Goal: Task Accomplishment & Management: Complete application form

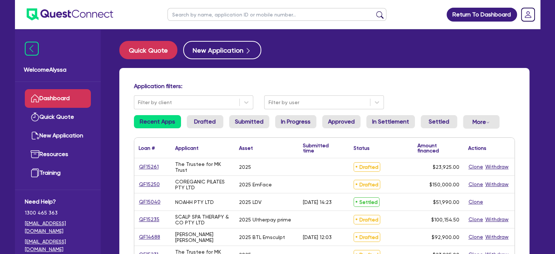
click at [214, 16] on input "text" at bounding box center [277, 14] width 219 height 13
type input "[GEOGRAPHIC_DATA]"
click at [374, 11] on button "submit" at bounding box center [380, 16] width 12 height 10
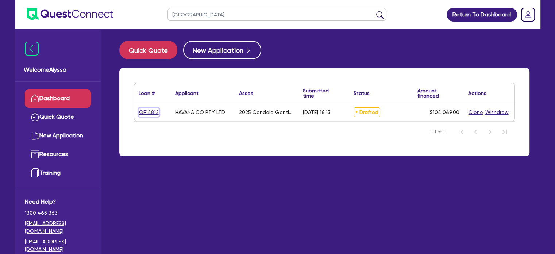
click at [142, 114] on link "QF14812" at bounding box center [149, 112] width 20 height 8
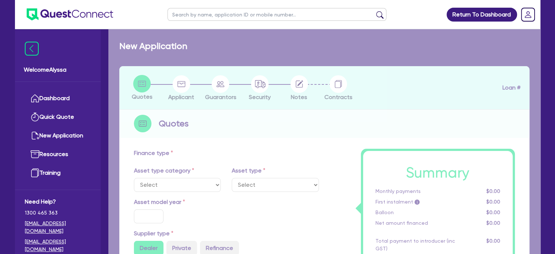
select select "TERTIARY_ASSETS"
type input "2025"
radio input "true"
type input "248,138"
type input "144,069"
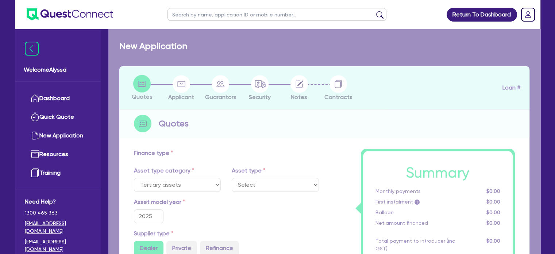
type input "4"
type input "4,162.76"
type input "17.95"
select select "BEAUTY_EQUIPMENT"
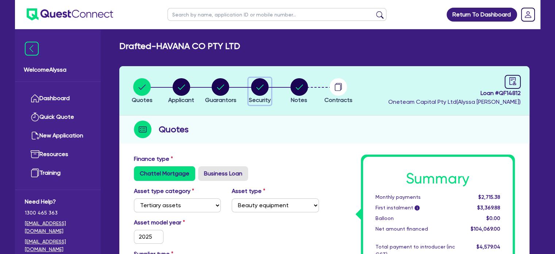
click at [249, 89] on div "button" at bounding box center [260, 87] width 22 height 18
select select "TERTIARY_ASSETS"
select select "BEAUTY_EQUIPMENT"
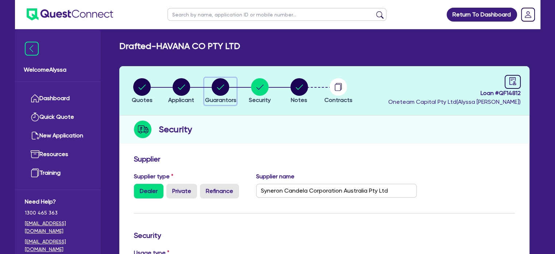
click at [212, 91] on icon "button" at bounding box center [221, 87] width 18 height 18
select select "MISS"
select select "WA"
select select "SINGLE"
select select "VEHICLE"
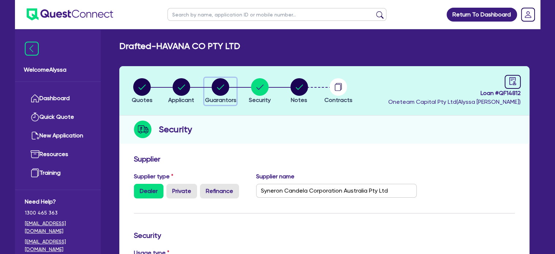
select select "MR"
select select "WA"
select select "MARRIED"
select select "PROPERTY"
select select "INVESTMENT_PROPERTY"
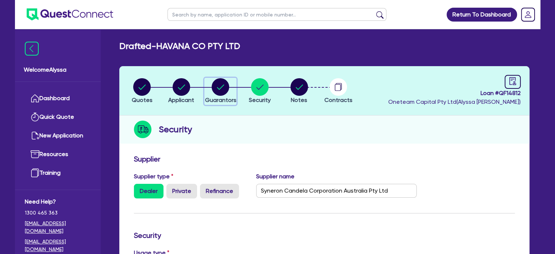
select select "CASH"
select select "VEHICLE"
select select "MORTGAGE"
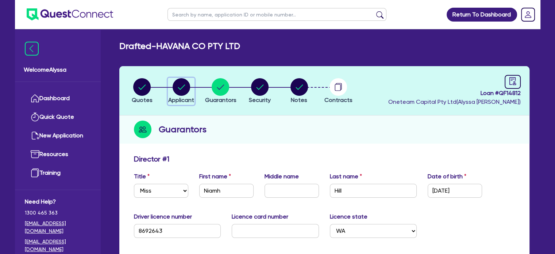
click at [180, 86] on circle "button" at bounding box center [182, 87] width 18 height 18
select select "COMPANY"
select select "HEALTH_BEAUTY"
select select "HAIR_BEAUTY_SALONS"
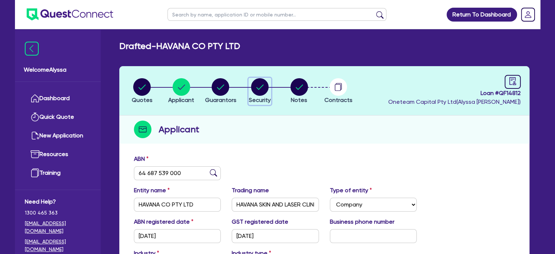
click at [264, 87] on circle "button" at bounding box center [260, 87] width 18 height 18
select select "TERTIARY_ASSETS"
select select "BEAUTY_EQUIPMENT"
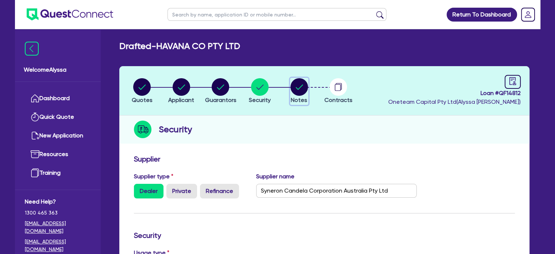
click at [301, 84] on circle "button" at bounding box center [300, 87] width 18 height 18
select select "Other"
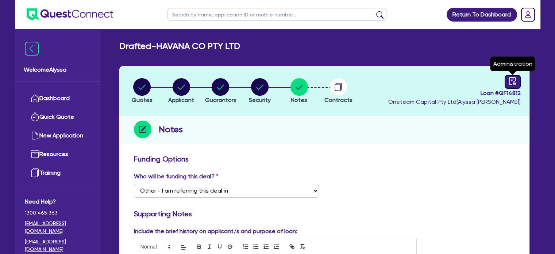
click at [514, 85] on link at bounding box center [513, 82] width 16 height 14
select select "DRAFTED_AMENDED"
select select "Other"
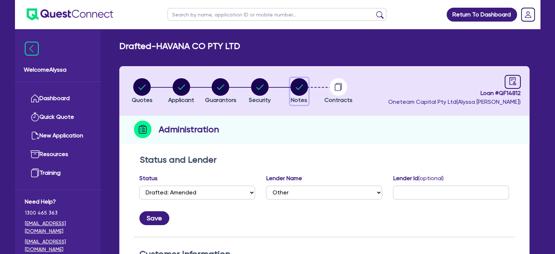
click at [298, 94] on circle "button" at bounding box center [300, 87] width 18 height 18
select select "Other"
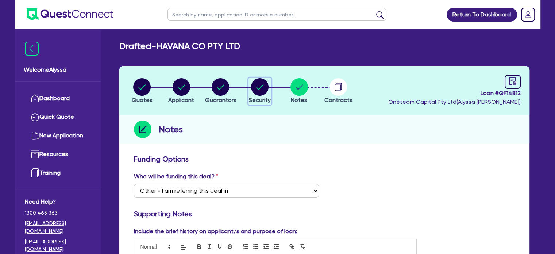
click at [254, 89] on circle "button" at bounding box center [260, 87] width 18 height 18
select select "TERTIARY_ASSETS"
select select "BEAUTY_EQUIPMENT"
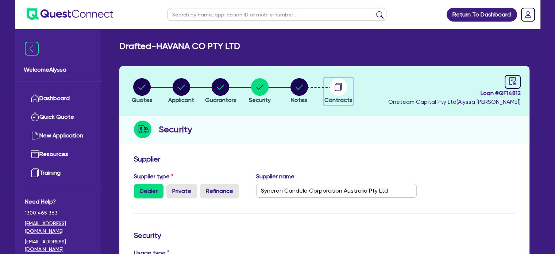
click at [333, 88] on circle "button" at bounding box center [339, 87] width 18 height 18
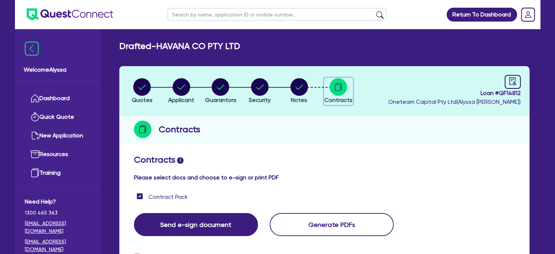
scroll to position [146, 0]
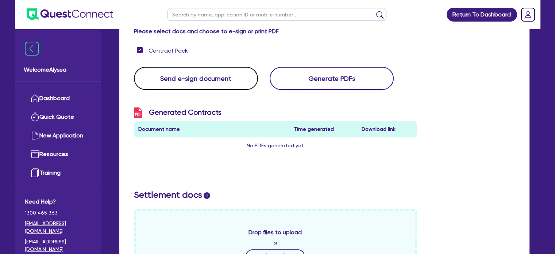
click at [212, 81] on button "Send e-sign document" at bounding box center [196, 78] width 124 height 23
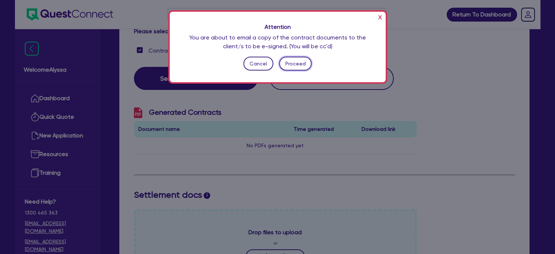
click at [290, 62] on button "Proceed" at bounding box center [295, 64] width 32 height 14
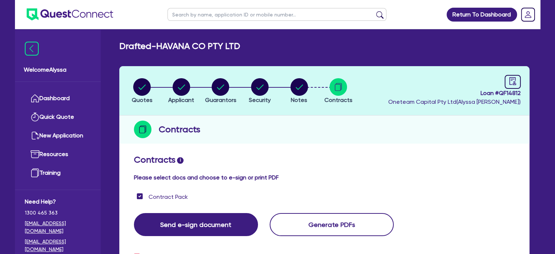
scroll to position [73, 0]
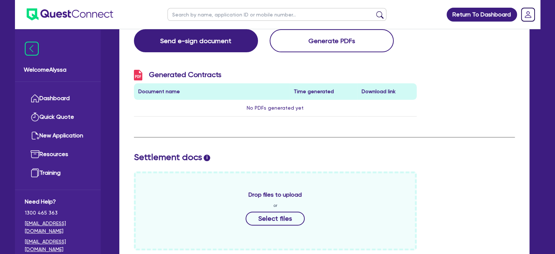
scroll to position [183, 0]
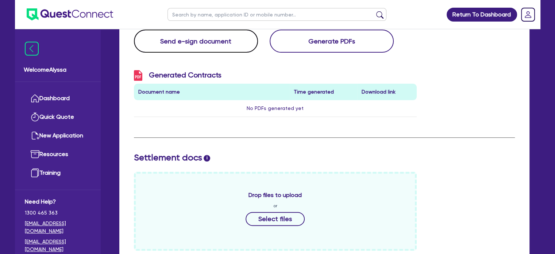
click at [174, 38] on button "Send e-sign document" at bounding box center [196, 41] width 124 height 23
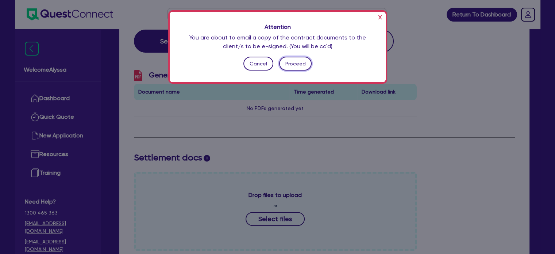
click at [298, 66] on button "Proceed" at bounding box center [295, 64] width 32 height 14
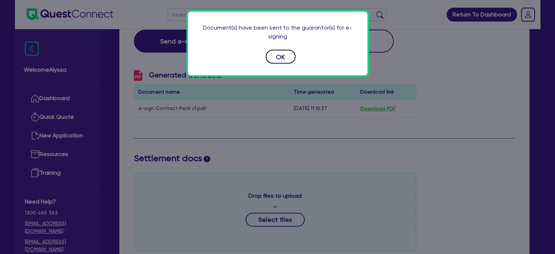
click at [275, 58] on button "OK" at bounding box center [281, 57] width 30 height 14
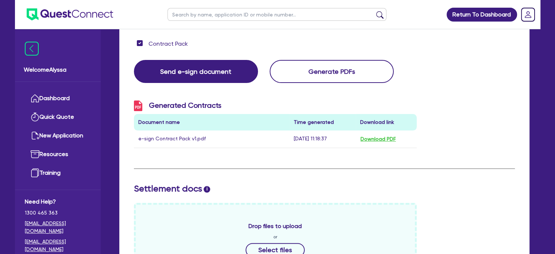
scroll to position [154, 0]
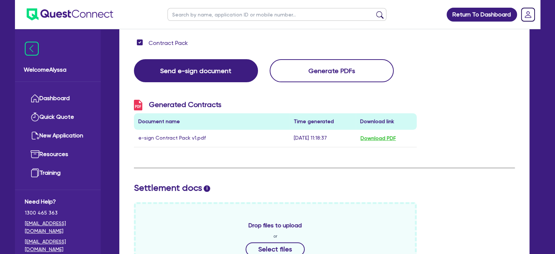
click at [209, 17] on input "text" at bounding box center [277, 14] width 219 height 13
type input "[PERSON_NAME]"
click button "submit" at bounding box center [380, 16] width 12 height 10
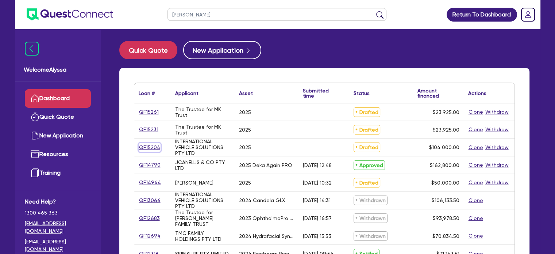
click at [149, 150] on link "QF15204" at bounding box center [150, 147] width 22 height 8
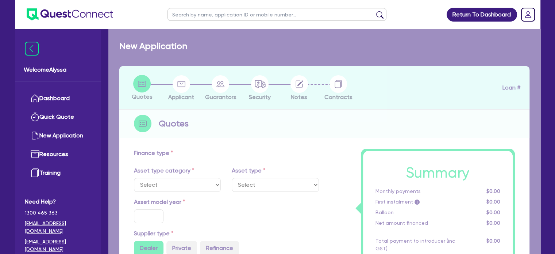
select select "TERTIARY_ASSETS"
type input "2025"
type input "104,000"
type input "4"
type input "4,160"
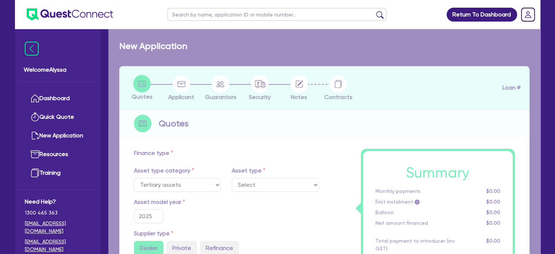
type input "17.95"
select select "BEAUTY_EQUIPMENT"
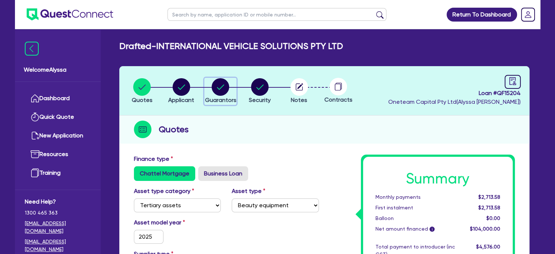
click at [222, 86] on icon "button" at bounding box center [220, 86] width 7 height 5
select select "MR"
select select "SINGLE"
select select "MR"
select select "WA"
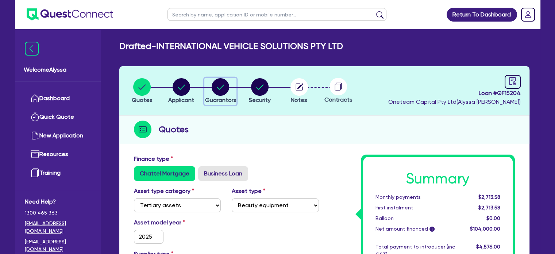
select select "SINGLE"
select select "CASH"
select select "OTHER"
select select "VEHICLE"
select select "OTHER"
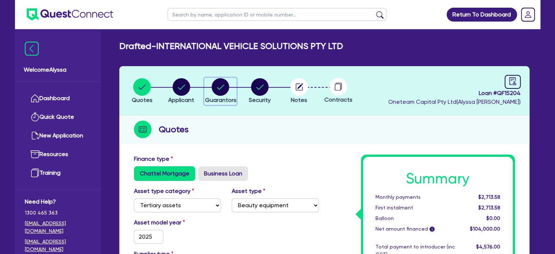
select select "OTHER"
select select "PERSONAL_LOAN"
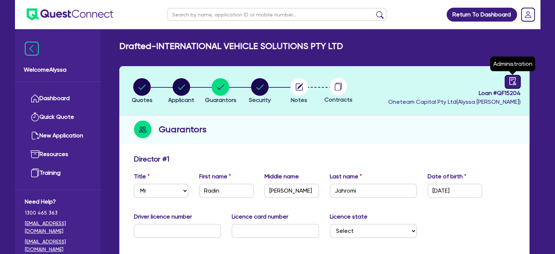
click at [511, 83] on icon "audit" at bounding box center [513, 81] width 8 height 8
select select "DRAFTED_NEW"
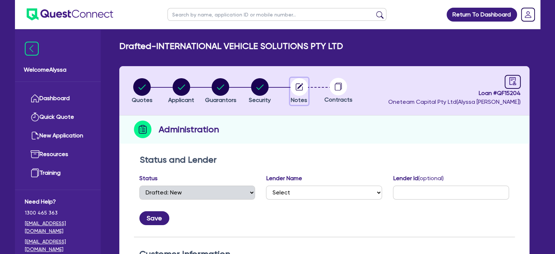
click at [296, 86] on circle "button" at bounding box center [300, 87] width 18 height 18
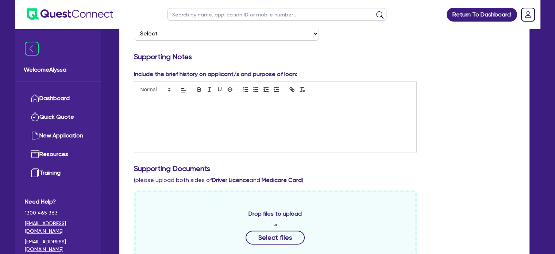
scroll to position [149, 0]
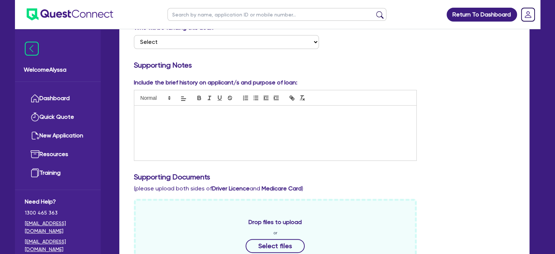
click at [213, 15] on input "text" at bounding box center [277, 14] width 219 height 13
type input "[PERSON_NAME]"
click button "submit" at bounding box center [380, 16] width 12 height 10
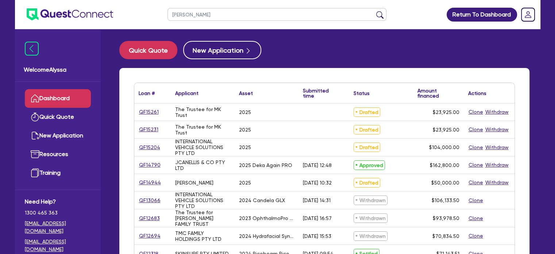
drag, startPoint x: 213, startPoint y: 17, endPoint x: 133, endPoint y: -1, distance: 81.9
click at [133, 0] on html "[PERSON_NAME] Return To Dashboard Edit Profile Logout Welcome Alyssa Dashboard …" at bounding box center [277, 171] width 555 height 342
type input "[GEOGRAPHIC_DATA]"
click at [374, 11] on button "submit" at bounding box center [380, 16] width 12 height 10
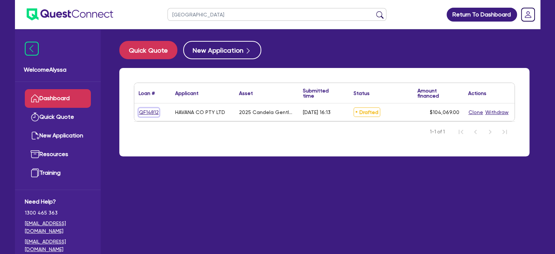
click at [148, 109] on link "QF14812" at bounding box center [149, 112] width 20 height 8
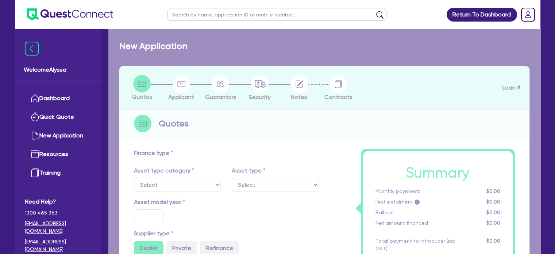
select select "TERTIARY_ASSETS"
type input "2025"
radio input "true"
type input "248,138"
type input "144,069"
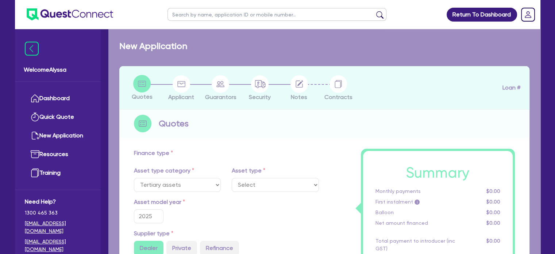
type input "4"
type input "4,162.76"
type input "17.95"
select select "BEAUTY_EQUIPMENT"
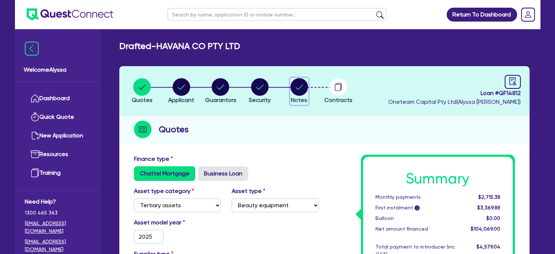
click at [299, 86] on circle "button" at bounding box center [300, 87] width 18 height 18
select select "Other"
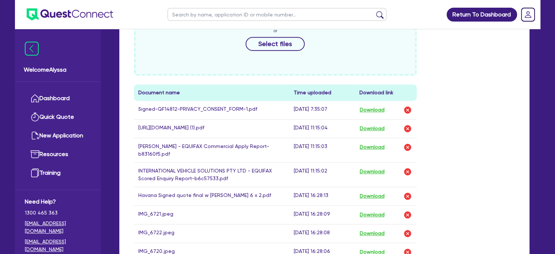
scroll to position [387, 0]
click at [371, 150] on button "Download" at bounding box center [372, 146] width 26 height 9
click at [55, 103] on link "Dashboard" at bounding box center [58, 98] width 66 height 19
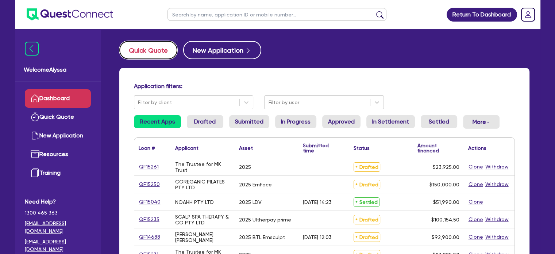
click at [149, 45] on button "Quick Quote" at bounding box center [148, 50] width 58 height 18
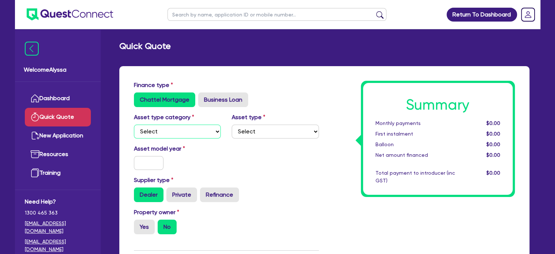
click at [164, 130] on select "Select Cars and light trucks Primary assets Secondary assets Tertiary assets" at bounding box center [177, 131] width 87 height 14
select select "TERTIARY_ASSETS"
click at [134, 124] on select "Select Cars and light trucks Primary assets Secondary assets Tertiary assets" at bounding box center [177, 131] width 87 height 14
click at [255, 135] on select "Select Beauty equipment IT equipment IT software Watercraft Other" at bounding box center [275, 131] width 87 height 14
select select "BEAUTY_EQUIPMENT"
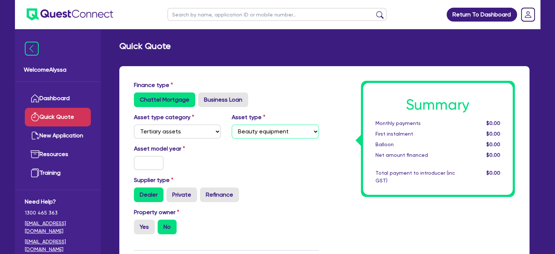
click at [232, 124] on select "Select Beauty equipment IT equipment IT software Watercraft Other" at bounding box center [275, 131] width 87 height 14
click at [147, 165] on input "text" at bounding box center [149, 163] width 30 height 14
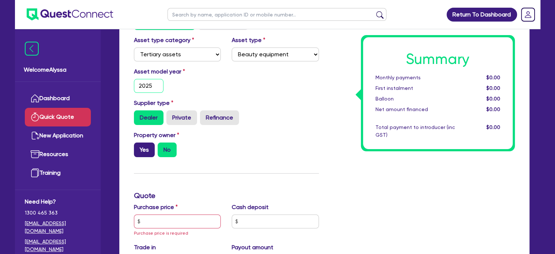
type input "2025"
click at [144, 156] on label "Yes" at bounding box center [144, 149] width 21 height 15
click at [139, 147] on input "Yes" at bounding box center [136, 144] width 5 height 5
radio input "true"
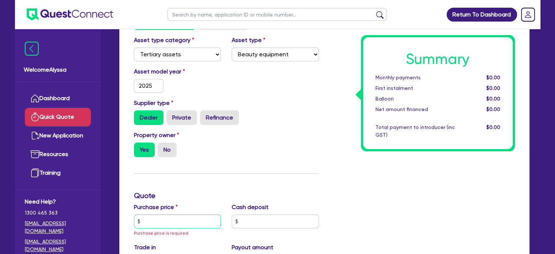
click at [147, 222] on input "text" at bounding box center [177, 221] width 87 height 14
paste input "12,639"
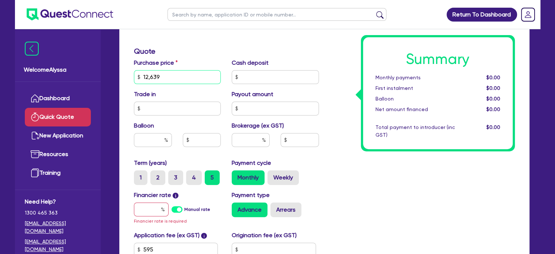
scroll to position [222, 0]
type input "12,639"
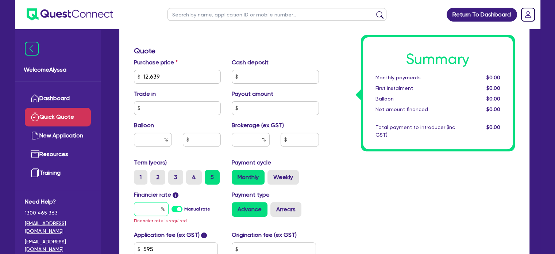
click at [145, 204] on input "text" at bounding box center [151, 209] width 35 height 14
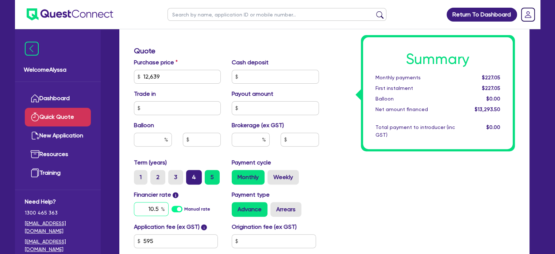
type input "10.5"
click at [193, 177] on label "4" at bounding box center [194, 177] width 16 height 15
click at [191, 175] on input "4" at bounding box center [188, 172] width 5 height 5
radio input "true"
click at [259, 135] on input "text" at bounding box center [251, 140] width 38 height 14
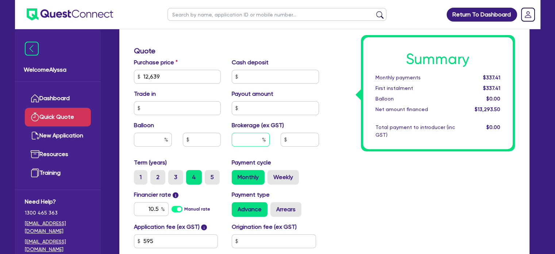
type input "1"
type input "5"
click at [374, 173] on div "Summary Monthly payments $337.41 First instalment $337.41 Balloon $0.00 Net amo…" at bounding box center [423, 72] width 196 height 427
click at [260, 143] on input "5" at bounding box center [251, 140] width 38 height 14
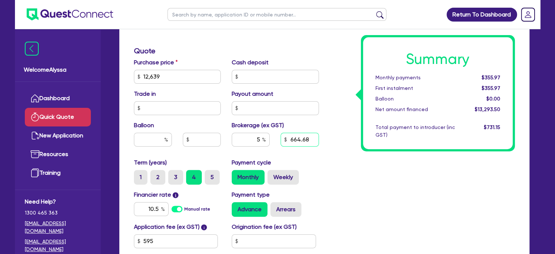
click at [305, 135] on input "664.68" at bounding box center [300, 140] width 38 height 14
type input "1,000"
type input "7.55"
type input "1,000"
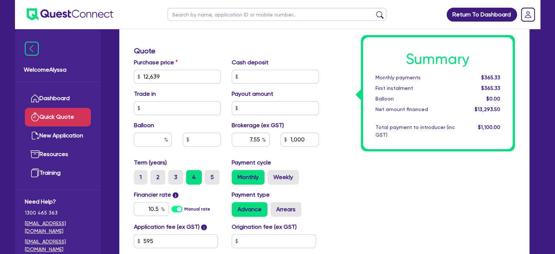
click at [353, 165] on div "Summary Monthly payments $365.33 First instalment $365.33 Balloon $0.00 Net amo…" at bounding box center [423, 72] width 196 height 427
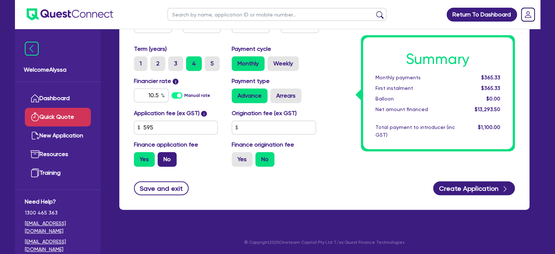
click at [172, 153] on label "No" at bounding box center [167, 159] width 19 height 15
click at [162, 153] on input "No" at bounding box center [160, 154] width 5 height 5
radio input "true"
type input "7.55"
type input "1,000"
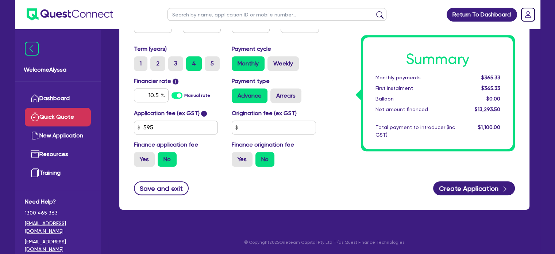
type input "7.91"
type input "1,000"
click at [460, 188] on button "Create Application" at bounding box center [474, 188] width 82 height 14
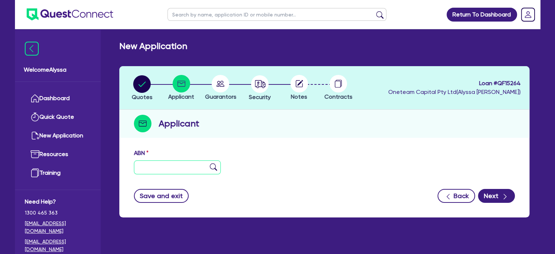
click at [156, 169] on input "text" at bounding box center [177, 167] width 87 height 14
paste input "77 660 175 664"
type input "77 660 175 664"
click at [211, 166] on img at bounding box center [213, 166] width 7 height 7
type input "ADONAI CORPORATION PTY LTD"
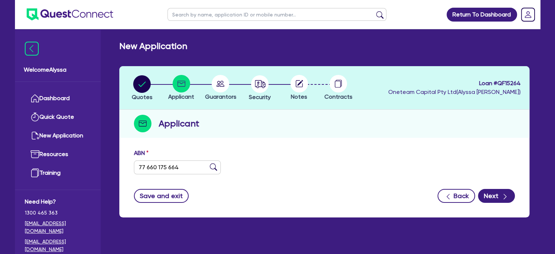
type input "Mark The Saint Wine Bar"
select select "COMPANY"
type input "[DATE]"
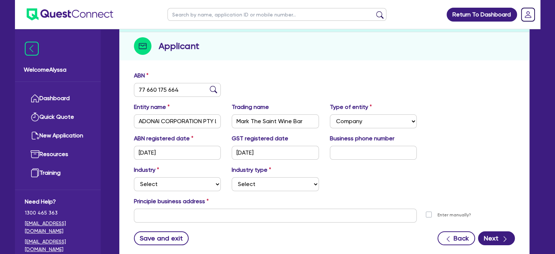
scroll to position [80, 0]
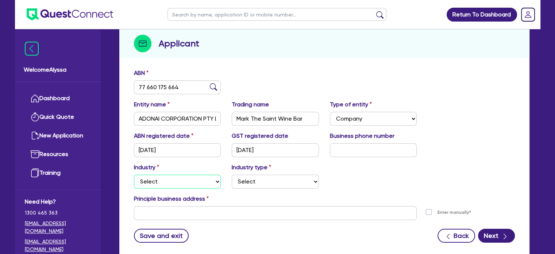
click at [173, 181] on select "Select Accomodation & Food Services Administrative & Support Services Agricultu…" at bounding box center [177, 182] width 87 height 14
select select "HEALTH_BEAUTY"
click at [134, 175] on select "Select Accomodation & Food Services Administrative & Support Services Agricultu…" at bounding box center [177, 182] width 87 height 14
click at [256, 182] on select "Select [MEDICAL_DATA], [MEDICAL_DATA] Services Cosmetics Supplies Day Spas, Hea…" at bounding box center [275, 182] width 87 height 14
select select "HAIR_BEAUTY_SALONS"
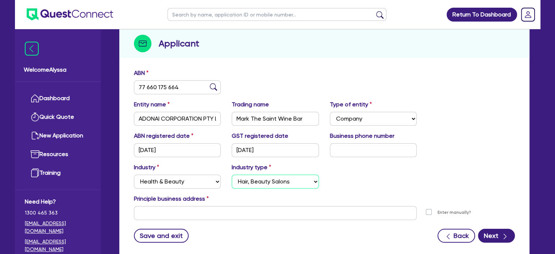
click at [232, 175] on select "Select [MEDICAL_DATA], [MEDICAL_DATA] Services Cosmetics Supplies Day Spas, Hea…" at bounding box center [275, 182] width 87 height 14
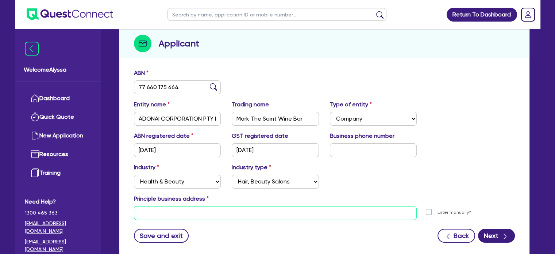
click at [150, 210] on input "text" at bounding box center [275, 213] width 283 height 14
paste input "[STREET_ADDRESS][PERSON_NAME]. 3222"
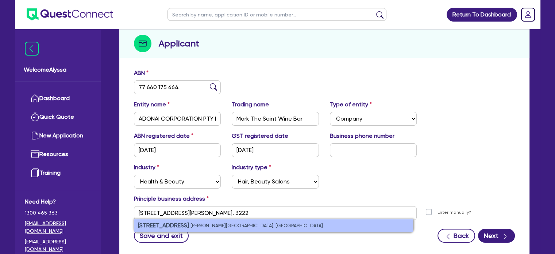
click at [185, 230] on li "[STREET_ADDRESS][PERSON_NAME]" at bounding box center [273, 225] width 279 height 12
type input "[STREET_ADDRESS][PERSON_NAME]"
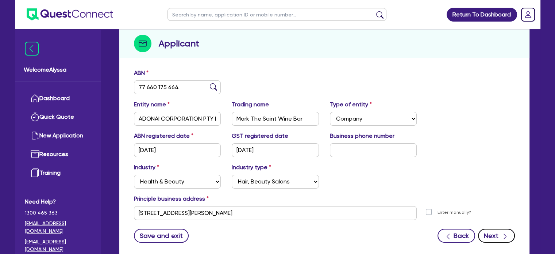
click at [499, 235] on button "Next" at bounding box center [496, 236] width 37 height 14
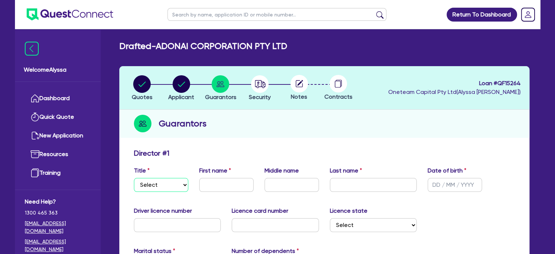
click at [164, 185] on select "Select Mr Mrs Ms Miss Dr" at bounding box center [161, 185] width 54 height 14
select select "MR"
click at [134, 178] on select "Select Mr Mrs Ms Miss Dr" at bounding box center [161, 185] width 54 height 14
type input "Mark"
type input "West"
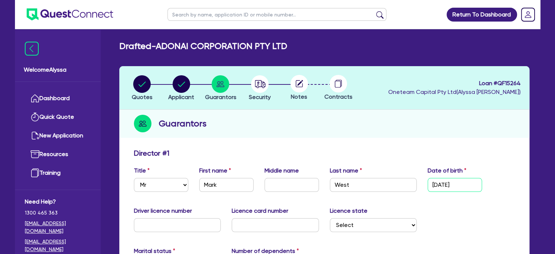
type input "[DATE]"
type input "026166254"
click at [256, 222] on input "text" at bounding box center [275, 225] width 87 height 14
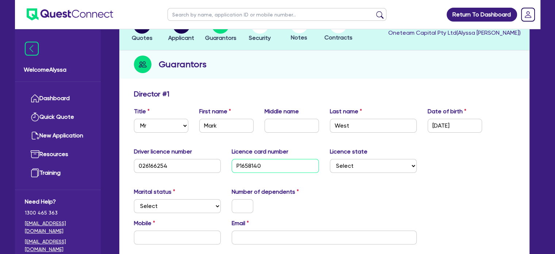
scroll to position [60, 0]
type input "P1658140"
click at [340, 172] on div "Driver licence number [DRIVERS_LICENSE_NUMBER] Licence card number [DRIVERS_LIC…" at bounding box center [325, 162] width 392 height 31
click at [337, 165] on select "Select [GEOGRAPHIC_DATA] [GEOGRAPHIC_DATA] [GEOGRAPHIC_DATA] [GEOGRAPHIC_DATA] …" at bounding box center [373, 165] width 87 height 14
select select "VIC"
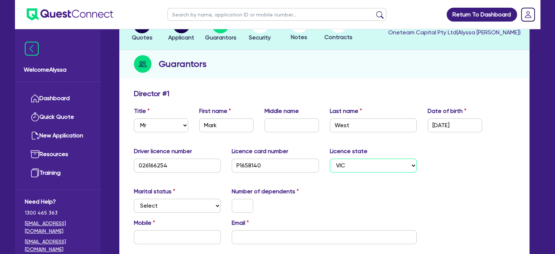
click at [330, 158] on select "Select [GEOGRAPHIC_DATA] [GEOGRAPHIC_DATA] [GEOGRAPHIC_DATA] [GEOGRAPHIC_DATA] …" at bounding box center [373, 165] width 87 height 14
click at [181, 206] on select "Select Single Married De Facto / Partner" at bounding box center [177, 206] width 87 height 14
select select "MARRIED"
click at [134, 199] on select "Select Single Married De Facto / Partner" at bounding box center [177, 206] width 87 height 14
click at [237, 204] on input "text" at bounding box center [243, 206] width 22 height 14
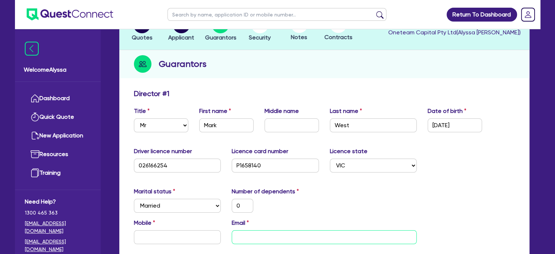
click at [246, 233] on input "email" at bounding box center [324, 237] width 185 height 14
paste input "[EMAIL_ADDRESS][DOMAIN_NAME]"
type input "0"
type input "[EMAIL_ADDRESS][DOMAIN_NAME]"
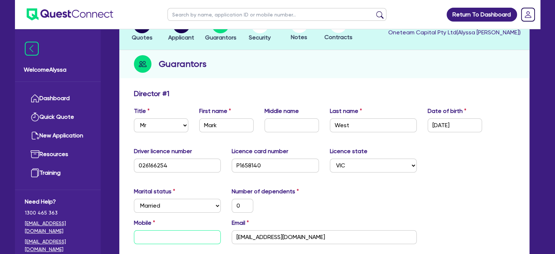
click at [167, 241] on input "text" at bounding box center [177, 237] width 87 height 14
type input "0"
paste input "425 777 779"
type input "0"
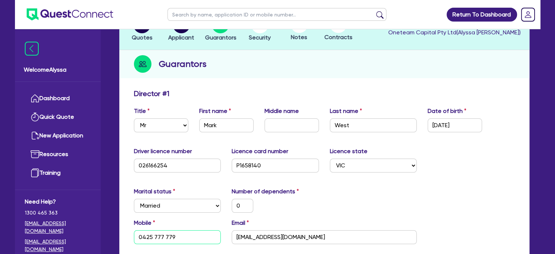
type input "0425 777 779"
click at [307, 208] on div "0" at bounding box center [275, 206] width 98 height 14
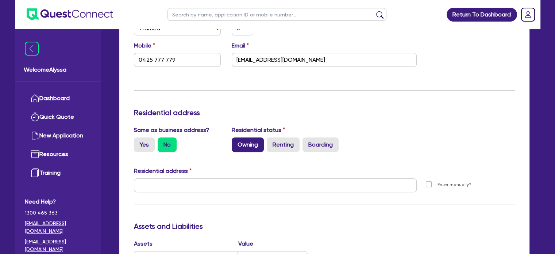
click at [248, 139] on label "Owning" at bounding box center [248, 144] width 32 height 15
click at [237, 139] on input "Owning" at bounding box center [234, 139] width 5 height 5
radio input "true"
type input "0"
type input "0425 777 779"
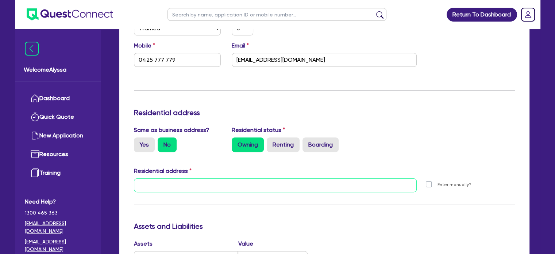
click at [161, 189] on input "text" at bounding box center [275, 185] width 283 height 14
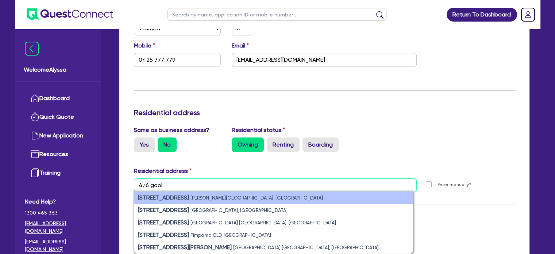
type input "4/6 gool"
click at [172, 199] on strong "[STREET_ADDRESS]" at bounding box center [163, 197] width 51 height 7
type input "0"
type input "0425 777 779"
type input "[STREET_ADDRESS][PERSON_NAME]"
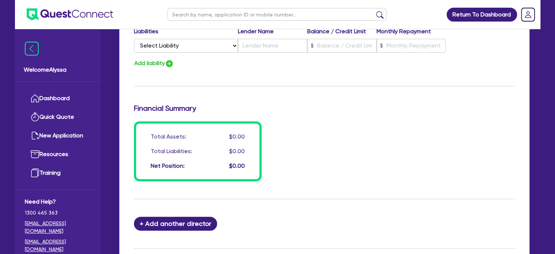
scroll to position [591, 0]
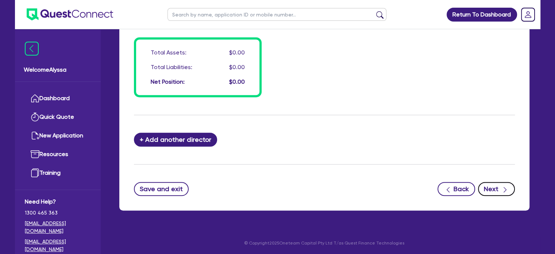
click at [510, 192] on button "Next" at bounding box center [496, 189] width 37 height 14
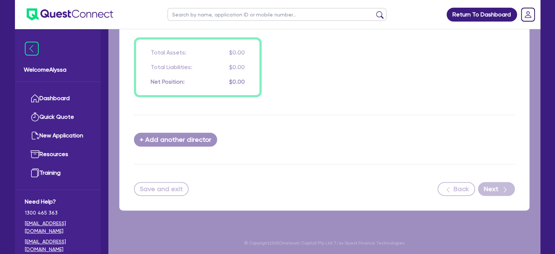
select select "TERTIARY_ASSETS"
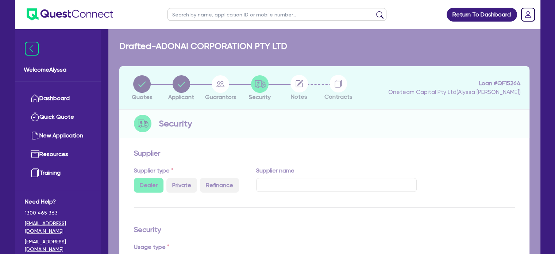
select select "BEAUTY_EQUIPMENT"
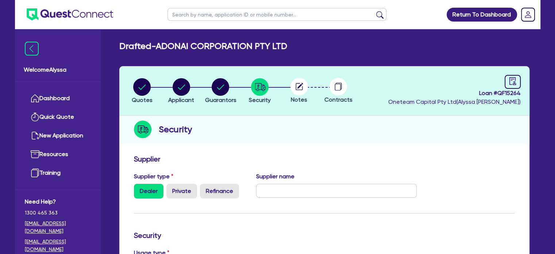
click at [317, 182] on div "Supplier name" at bounding box center [337, 185] width 172 height 26
click at [304, 192] on input "text" at bounding box center [336, 191] width 161 height 14
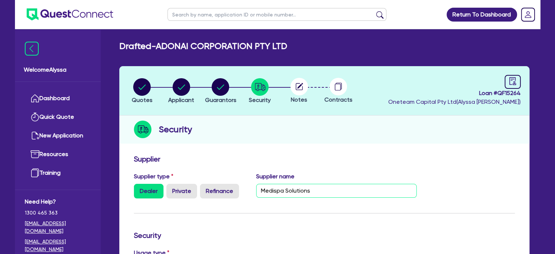
scroll to position [126, 0]
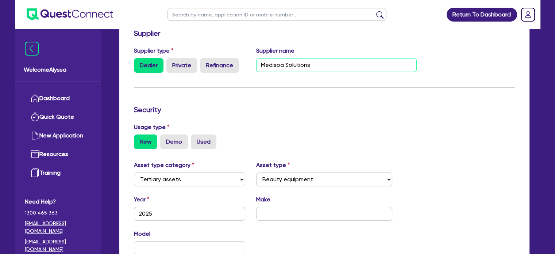
type input "Medispa Solutions"
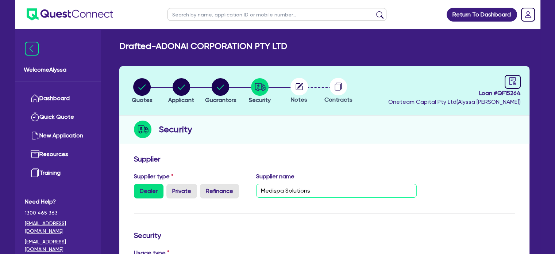
scroll to position [202, 0]
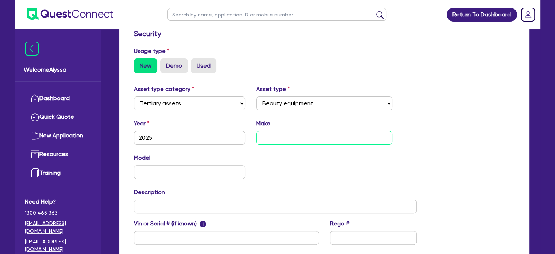
click at [268, 133] on input "text" at bounding box center [324, 138] width 136 height 14
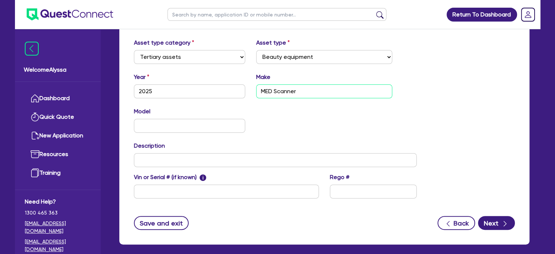
scroll to position [0, 0]
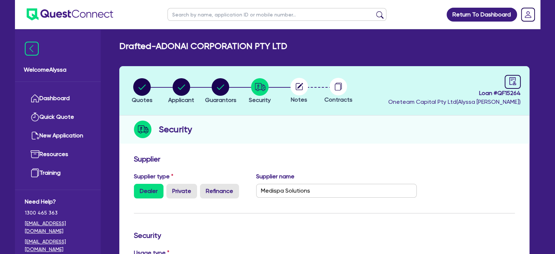
type input "MED Scanner"
click at [298, 92] on circle at bounding box center [300, 87] width 18 height 18
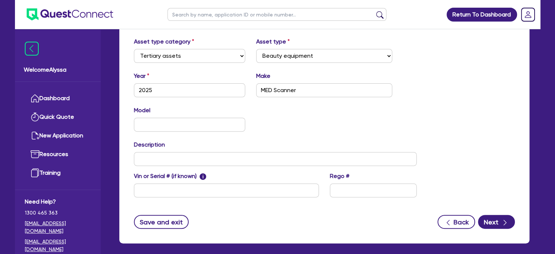
scroll to position [282, 0]
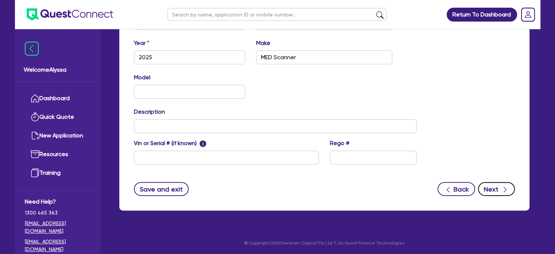
click at [498, 185] on button "Next" at bounding box center [496, 189] width 37 height 14
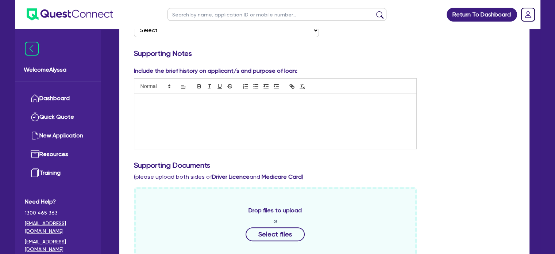
scroll to position [160, 0]
click at [214, 119] on div at bounding box center [275, 121] width 283 height 55
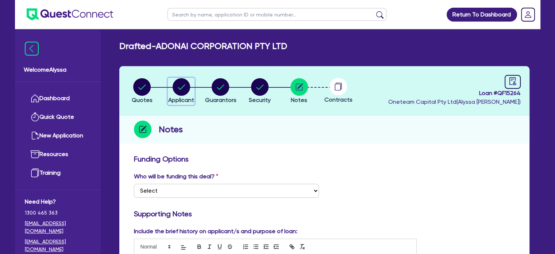
click at [179, 91] on circle "button" at bounding box center [182, 87] width 18 height 18
select select "COMPANY"
select select "HEALTH_BEAUTY"
select select "HAIR_BEAUTY_SALONS"
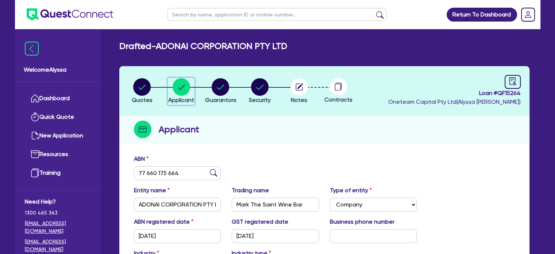
scroll to position [12, 0]
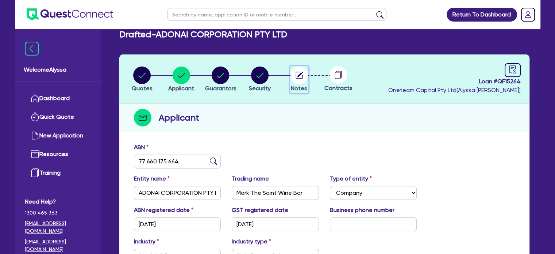
click at [299, 76] on circle "button" at bounding box center [300, 75] width 18 height 18
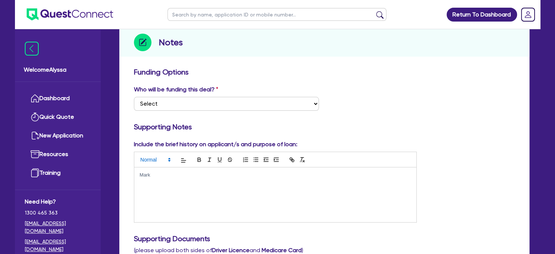
scroll to position [88, 0]
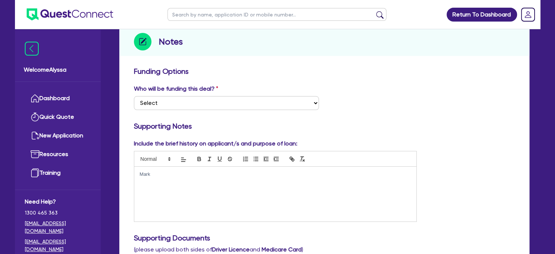
click at [190, 170] on div "Mark" at bounding box center [275, 193] width 283 height 55
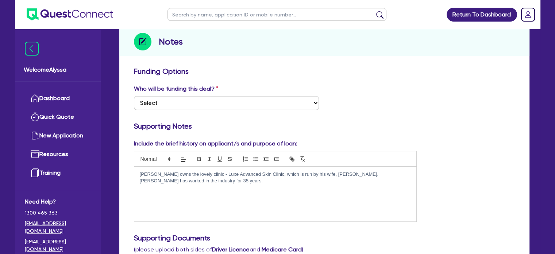
click at [175, 179] on p "[PERSON_NAME] owns the lovely clinic - Luxe Advanced Skin Clinic, which is run …" at bounding box center [276, 178] width 272 height 14
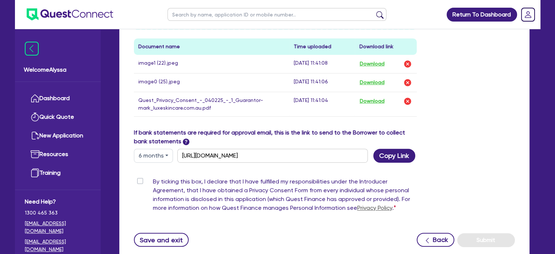
scroll to position [415, 0]
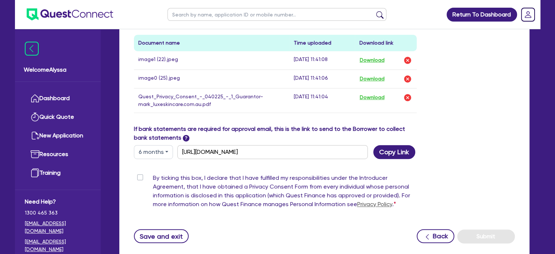
click at [153, 175] on label "By ticking this box, I declare that I have fulfilled my responsibilities under …" at bounding box center [285, 192] width 264 height 38
click at [139, 175] on input "By ticking this box, I declare that I have fulfilled my responsibilities under …" at bounding box center [137, 176] width 6 height 7
checkbox input "true"
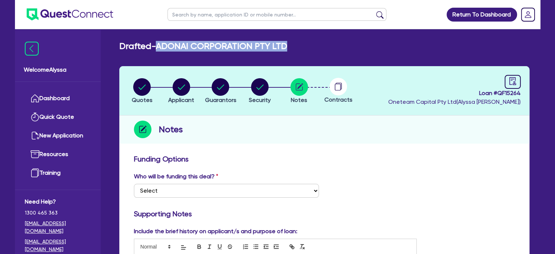
drag, startPoint x: 297, startPoint y: 44, endPoint x: 158, endPoint y: 40, distance: 138.4
copy h2 "ADONAI CORPORATION PTY LTD"
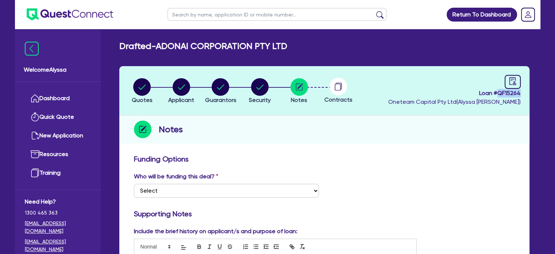
drag, startPoint x: 522, startPoint y: 92, endPoint x: 498, endPoint y: 92, distance: 23.7
click at [498, 92] on header "Quotes Applicant [GEOGRAPHIC_DATA] Security Notes Contracts Loan # QF15264 Onet…" at bounding box center [324, 90] width 410 height 49
copy span "QF15264"
click at [190, 16] on input "text" at bounding box center [277, 14] width 219 height 13
paste input "[EMAIL_ADDRESS][DOMAIN_NAME]"
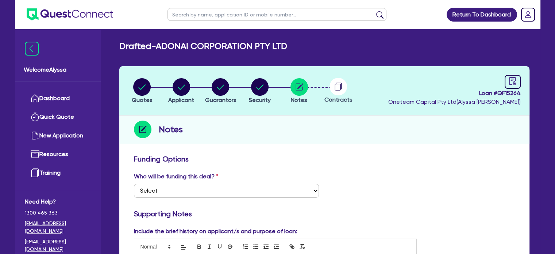
type input "[EMAIL_ADDRESS][DOMAIN_NAME]"
click button "submit" at bounding box center [380, 16] width 12 height 10
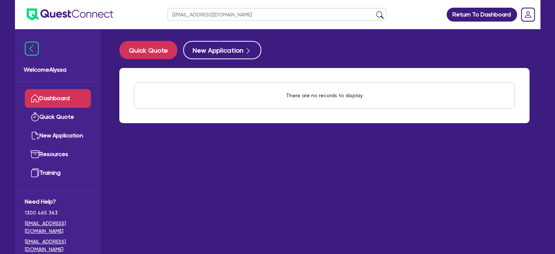
drag, startPoint x: 211, startPoint y: 11, endPoint x: 143, endPoint y: 1, distance: 67.9
click at [143, 1] on header "[EMAIL_ADDRESS][DOMAIN_NAME] Return To Dashboard Edit Profile Logout" at bounding box center [278, 14] width 526 height 29
click at [374, 11] on button "submit" at bounding box center [380, 16] width 12 height 10
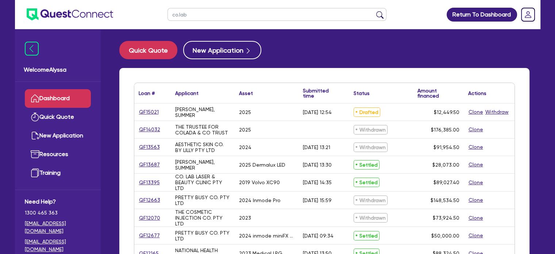
click at [374, 11] on button "submit" at bounding box center [380, 16] width 12 height 10
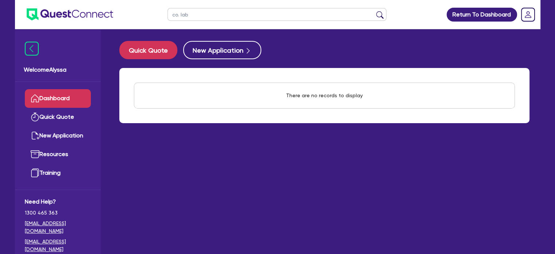
type input "co. lab"
click at [374, 11] on button "submit" at bounding box center [380, 16] width 12 height 10
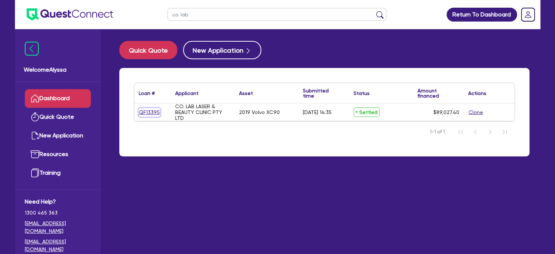
click at [146, 112] on link "QF13395" at bounding box center [150, 112] width 22 height 8
select select "CARS_AND_LIGHT_TRUCKS"
select select "PASSENGER_VEHICLES"
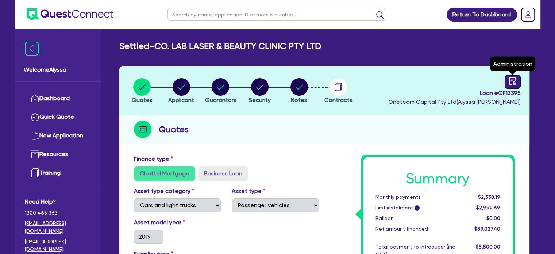
click at [511, 78] on icon "audit" at bounding box center [512, 81] width 7 height 8
select select "SETTLED"
select select "Quest Finance - Own Book"
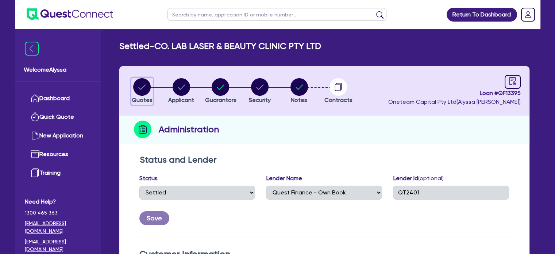
click at [149, 87] on circle "button" at bounding box center [142, 87] width 18 height 18
select select "CARS_AND_LIGHT_TRUCKS"
select select "PASSENGER_VEHICLES"
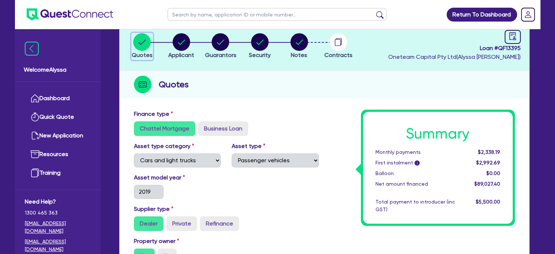
scroll to position [30, 0]
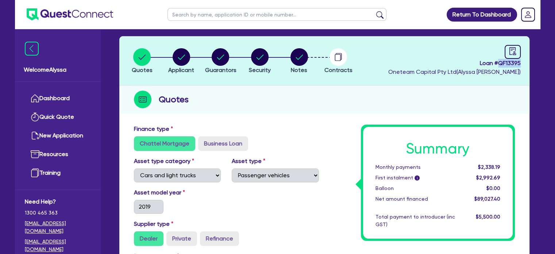
drag, startPoint x: 523, startPoint y: 63, endPoint x: 498, endPoint y: 60, distance: 24.7
click at [498, 60] on header "Quotes Applicant [GEOGRAPHIC_DATA] Security Notes Contracts Loan # QF13395 Onet…" at bounding box center [324, 60] width 410 height 49
copy span "QF13395"
click at [211, 10] on input "text" at bounding box center [277, 14] width 219 height 13
type input "[PERSON_NAME]"
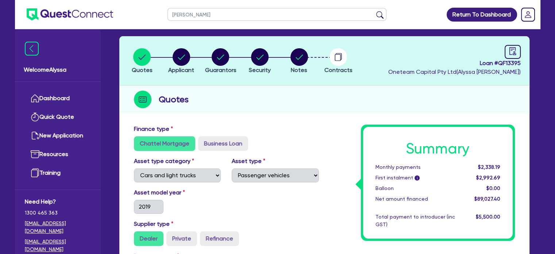
click button "submit" at bounding box center [380, 16] width 12 height 10
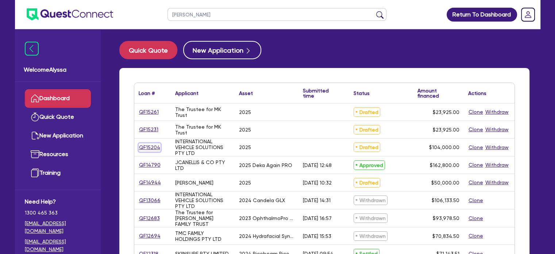
click at [150, 147] on link "QF15204" at bounding box center [150, 147] width 22 height 8
select select "TERTIARY_ASSETS"
select select "BEAUTY_EQUIPMENT"
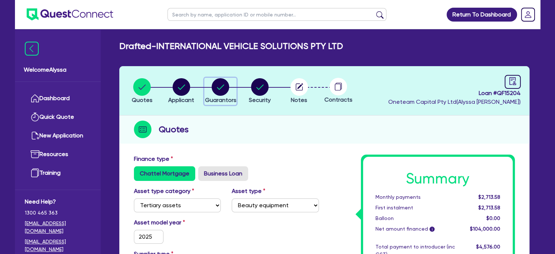
click at [222, 86] on icon "button" at bounding box center [220, 86] width 7 height 5
select select "MR"
select select "SINGLE"
select select "MR"
select select "WA"
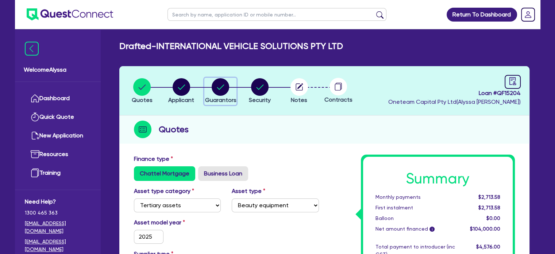
select select "SINGLE"
select select "CASH"
select select "OTHER"
select select "VEHICLE"
select select "OTHER"
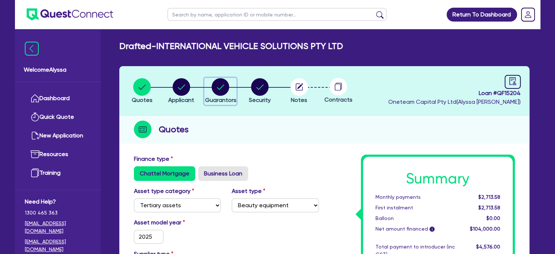
select select "OTHER"
select select "PERSONAL_LOAN"
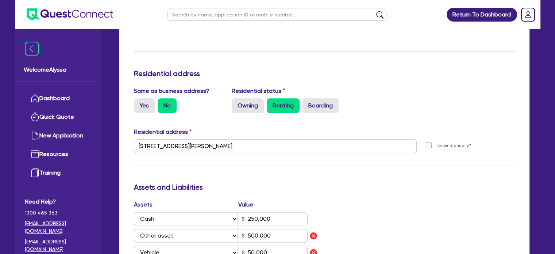
scroll to position [857, 0]
drag, startPoint x: 250, startPoint y: 149, endPoint x: 129, endPoint y: 137, distance: 122.5
click at [129, 139] on div "[STREET_ADDRESS][PERSON_NAME]" at bounding box center [276, 149] width 294 height 20
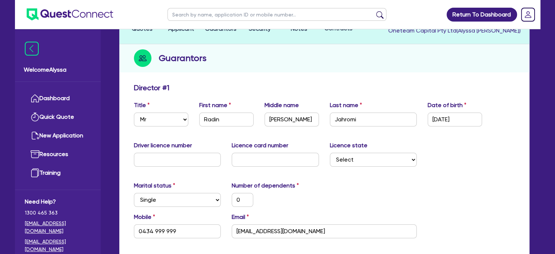
scroll to position [0, 0]
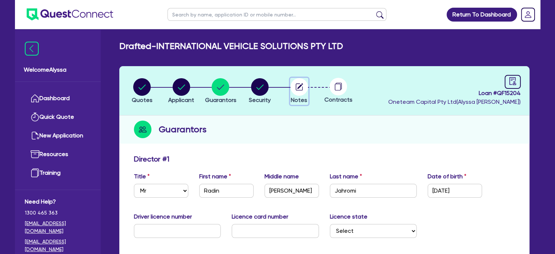
click at [295, 89] on circle "button" at bounding box center [300, 87] width 18 height 18
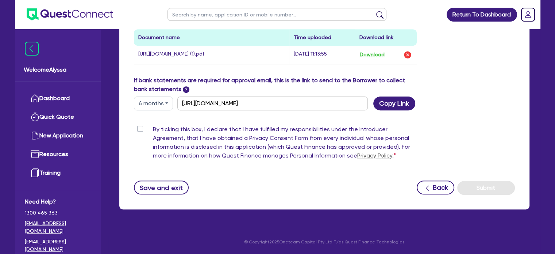
scroll to position [410, 0]
click at [180, 14] on input "text" at bounding box center [277, 14] width 219 height 13
type input "nakyeong"
click button "submit" at bounding box center [380, 16] width 12 height 10
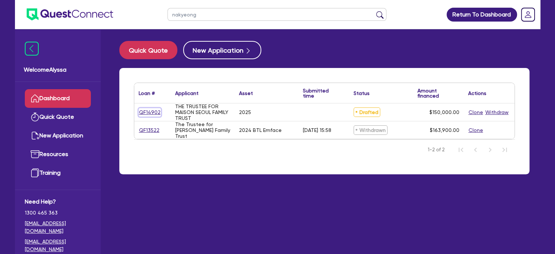
click at [149, 111] on link "QF14902" at bounding box center [150, 112] width 22 height 8
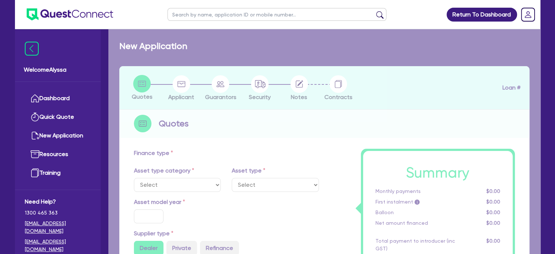
select select "TERTIARY_ASSETS"
type input "2025"
type input "150,000"
type input "13"
select select "BEAUTY_EQUIPMENT"
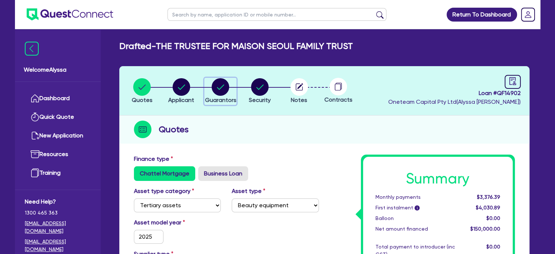
click at [221, 93] on circle "button" at bounding box center [221, 87] width 18 height 18
select select "MRS"
select select "VIC"
select select "MARRIED"
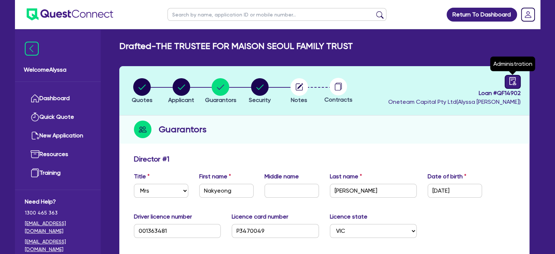
click at [519, 81] on link at bounding box center [513, 82] width 16 height 14
select select "DRAFTED_NEW"
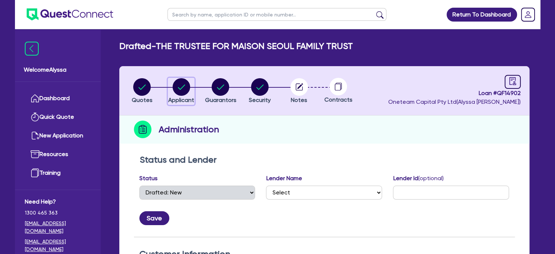
click at [181, 84] on circle "button" at bounding box center [182, 87] width 18 height 18
select select "TRUST"
select select "INDIVIDUAL"
select select "HEALTH_BEAUTY"
select select "HAIR_BEAUTY_SALONS"
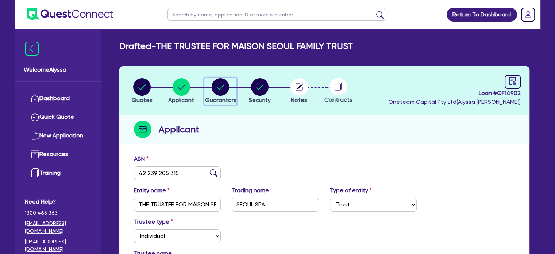
click at [225, 86] on circle "button" at bounding box center [221, 87] width 18 height 18
select select "MRS"
select select "VIC"
select select "MARRIED"
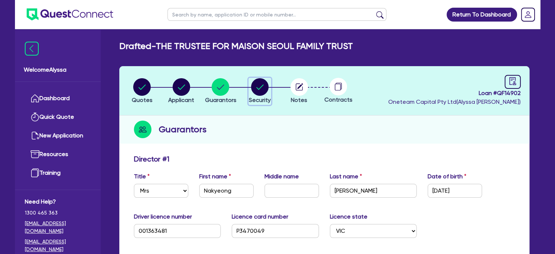
click at [264, 90] on circle "button" at bounding box center [260, 87] width 18 height 18
select select "TERTIARY_ASSETS"
select select "BEAUTY_EQUIPMENT"
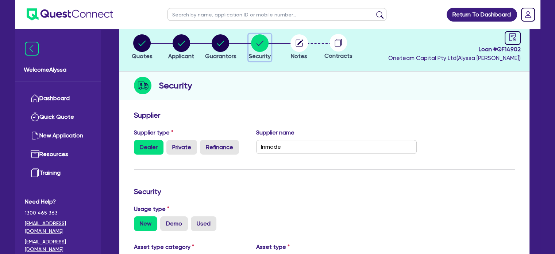
scroll to position [6, 0]
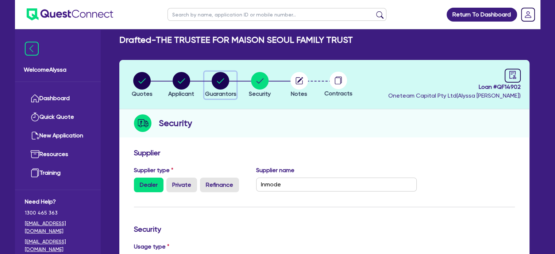
click at [219, 77] on circle "button" at bounding box center [221, 81] width 18 height 18
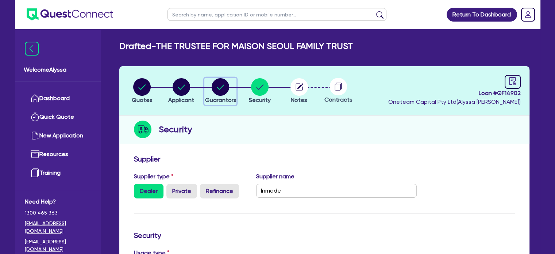
select select "MRS"
select select "VIC"
select select "MARRIED"
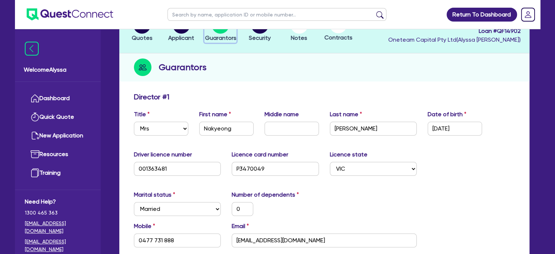
scroll to position [61, 0]
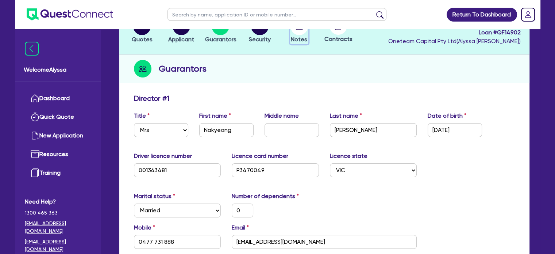
click at [302, 32] on circle "button" at bounding box center [300, 27] width 18 height 18
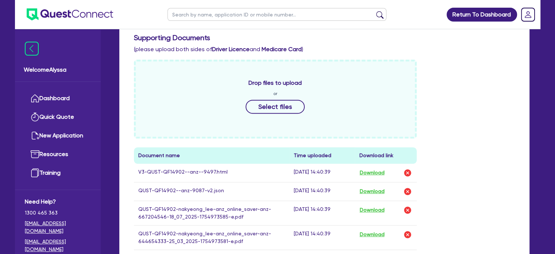
scroll to position [372, 0]
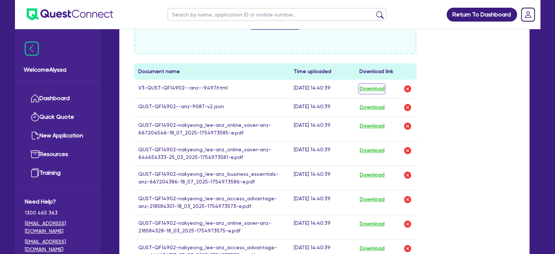
click at [368, 88] on button "Download" at bounding box center [372, 88] width 26 height 9
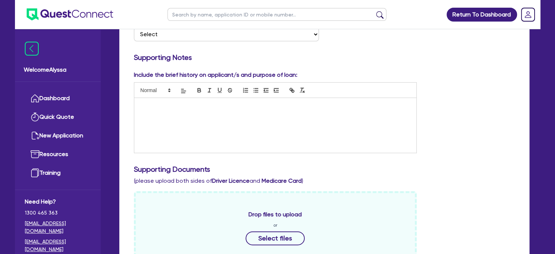
scroll to position [0, 0]
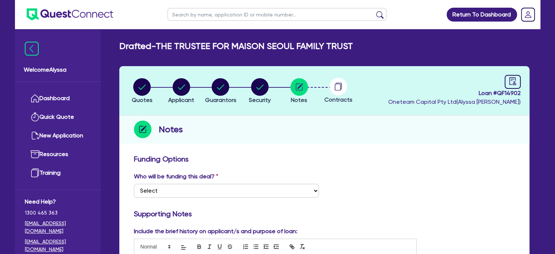
click at [194, 17] on input "text" at bounding box center [277, 14] width 219 height 13
type input "[GEOGRAPHIC_DATA]"
click button "submit" at bounding box center [380, 16] width 12 height 10
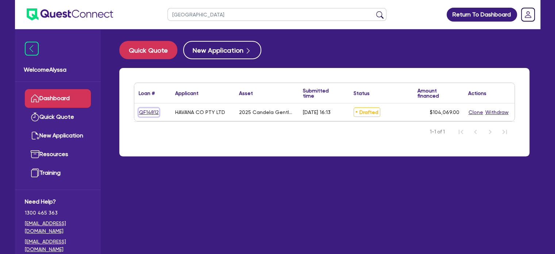
click at [148, 112] on link "QF14812" at bounding box center [149, 112] width 20 height 8
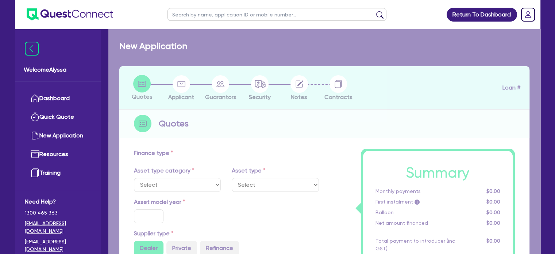
select select "TERTIARY_ASSETS"
type input "2025"
radio input "true"
type input "248,138"
type input "144,069"
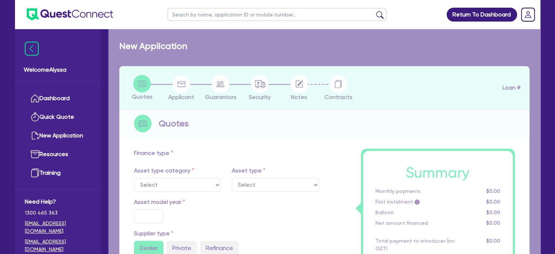
type input "4"
type input "4,162.76"
type input "17.95"
select select "BEAUTY_EQUIPMENT"
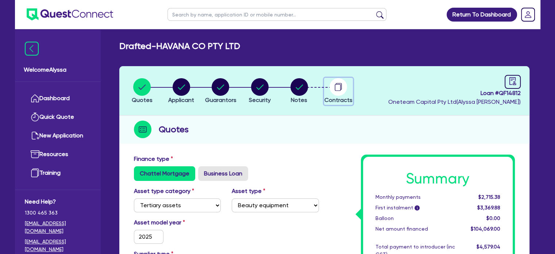
click at [333, 85] on circle "button" at bounding box center [339, 87] width 18 height 18
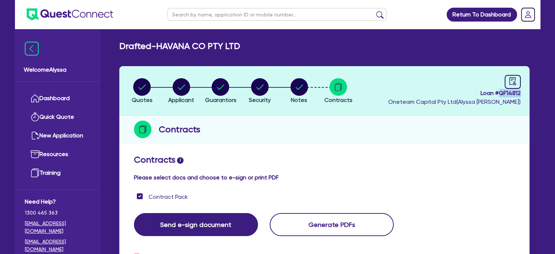
drag, startPoint x: 525, startPoint y: 93, endPoint x: 499, endPoint y: 92, distance: 26.0
click at [499, 92] on header "Quotes Applicant [GEOGRAPHIC_DATA] Security Notes Contracts Loan # QF14812 Onet…" at bounding box center [324, 90] width 410 height 49
copy span "QF14812"
click at [254, 89] on circle "button" at bounding box center [260, 87] width 18 height 18
select select "TERTIARY_ASSETS"
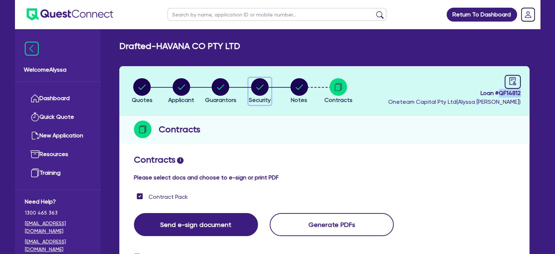
select select "BEAUTY_EQUIPMENT"
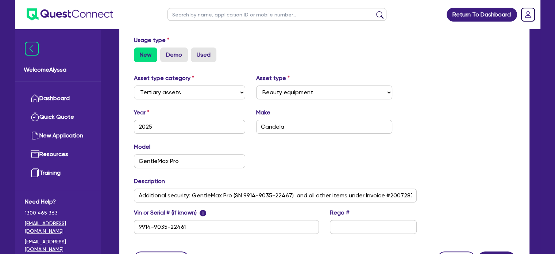
scroll to position [248, 0]
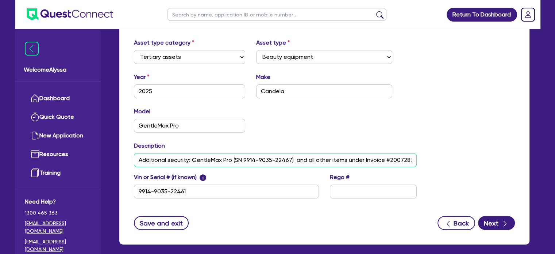
drag, startPoint x: 291, startPoint y: 157, endPoint x: 235, endPoint y: 156, distance: 56.6
click at [235, 156] on input "Additional security: GentleMax Pro (SN 9914-9035-22467) and all other items und…" at bounding box center [275, 160] width 283 height 14
click at [291, 158] on input "Additional security: GentleMax Pro (SN 9914-9035-22467) and all other items und…" at bounding box center [275, 160] width 283 height 14
drag, startPoint x: 289, startPoint y: 158, endPoint x: 244, endPoint y: 158, distance: 45.3
click at [244, 158] on input "Additional security: GentleMax Pro (SN 9914-9035-22467) and all other items und…" at bounding box center [275, 160] width 283 height 14
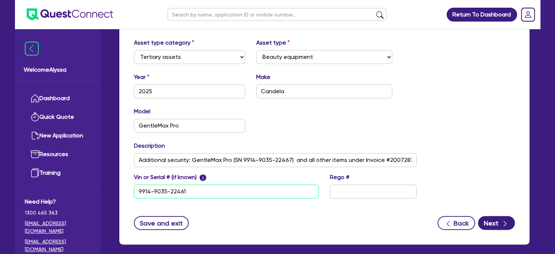
drag, startPoint x: 215, startPoint y: 191, endPoint x: 120, endPoint y: 180, distance: 95.6
click at [120, 180] on div "Supplier Supplier type Dealer Private Refinance Supplier name Syneron Candela C…" at bounding box center [324, 73] width 410 height 341
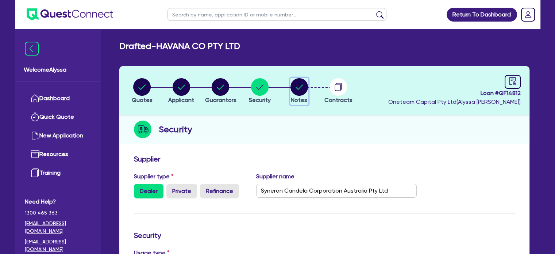
click at [303, 83] on circle "button" at bounding box center [300, 87] width 18 height 18
select select "Other"
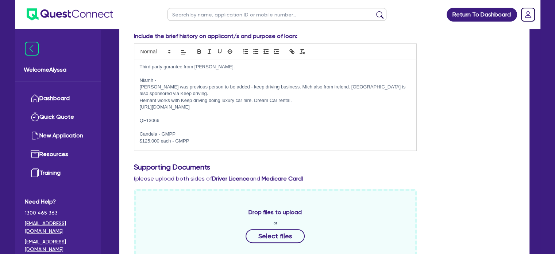
scroll to position [244, 0]
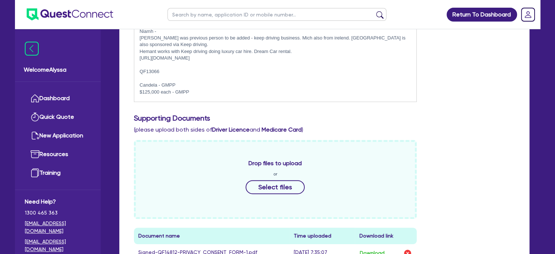
click at [303, 83] on p "Candela - GMPP" at bounding box center [276, 85] width 272 height 7
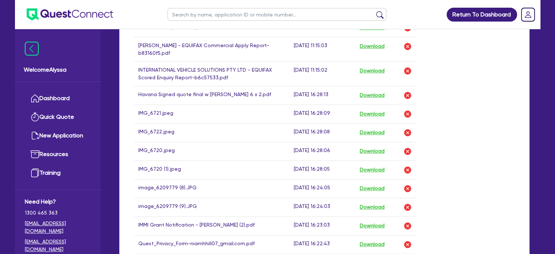
scroll to position [698, 0]
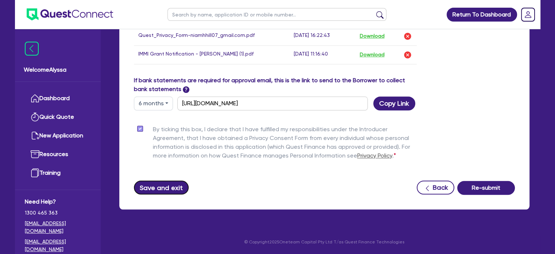
click at [167, 189] on button "Save and exit" at bounding box center [161, 187] width 55 height 14
